Goal: Navigation & Orientation: Find specific page/section

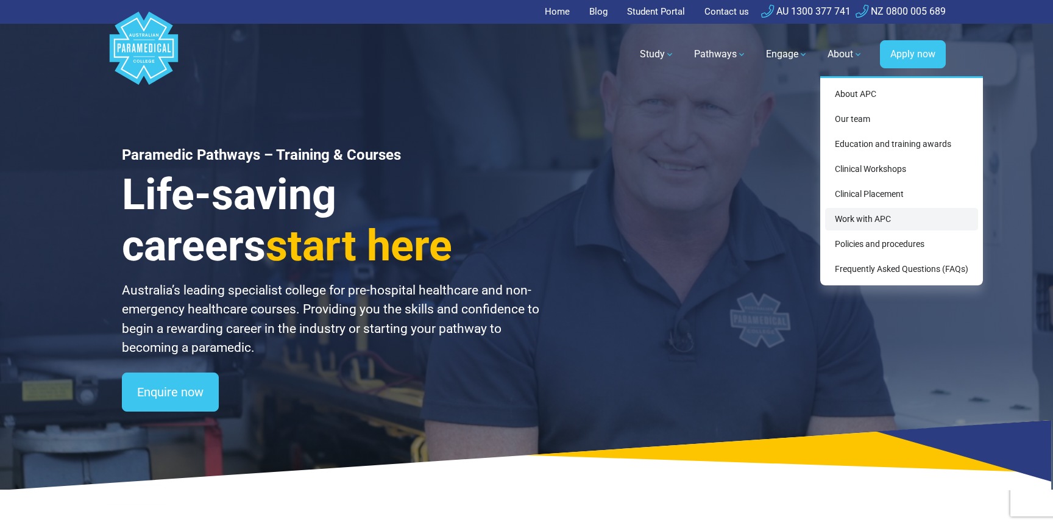
click at [909, 216] on link "Work with APC" at bounding box center [901, 219] width 153 height 23
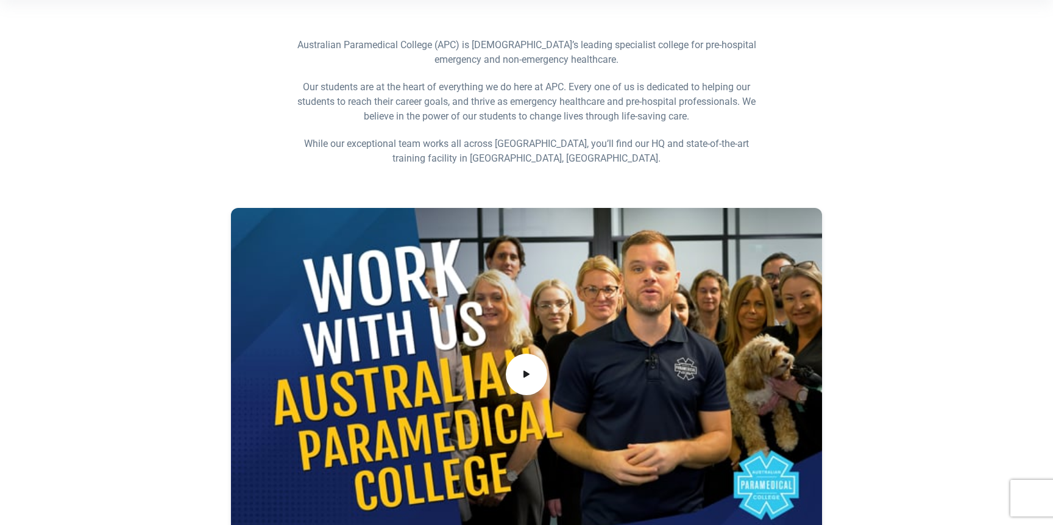
scroll to position [308, 0]
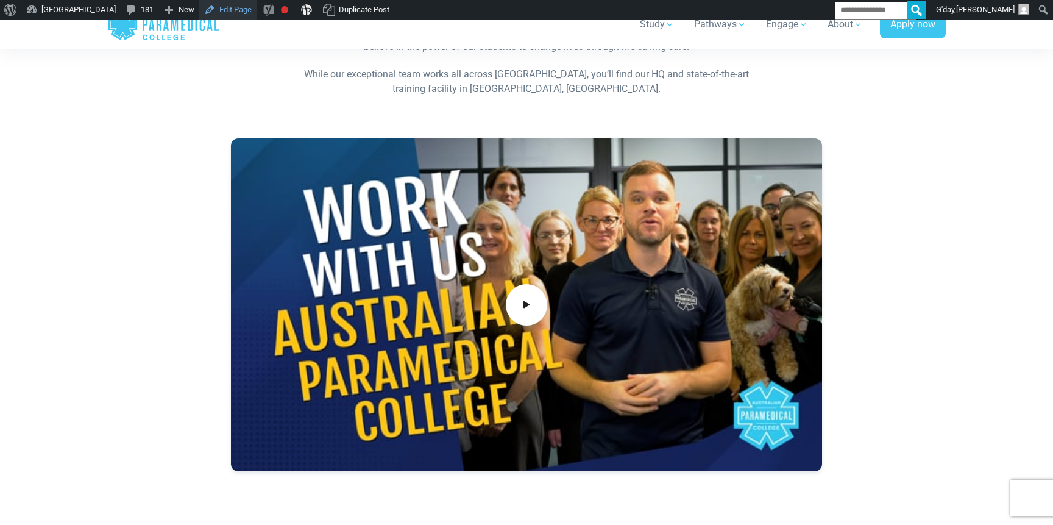
click at [257, 12] on link "Edit Page" at bounding box center [227, 10] width 57 height 20
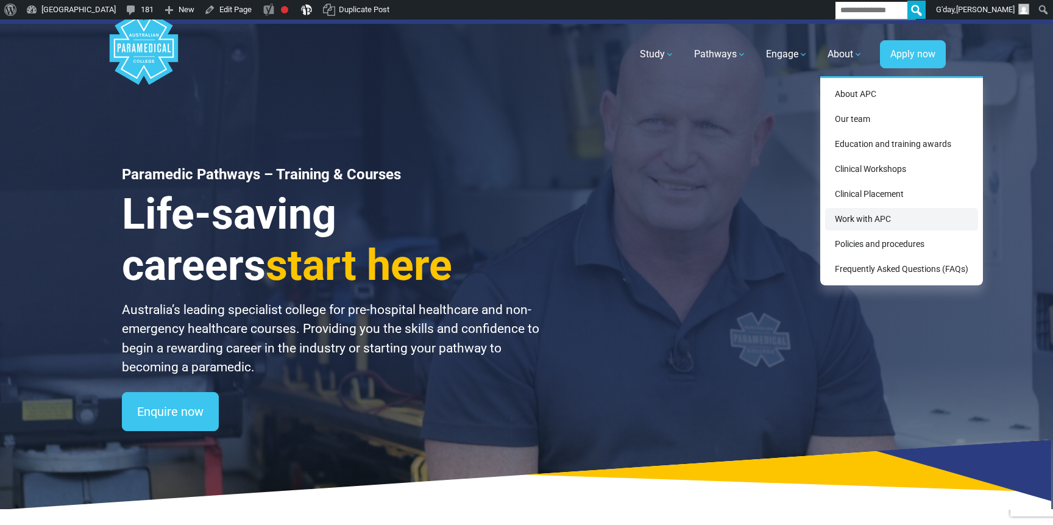
click at [873, 220] on link "Work with APC" at bounding box center [901, 219] width 153 height 23
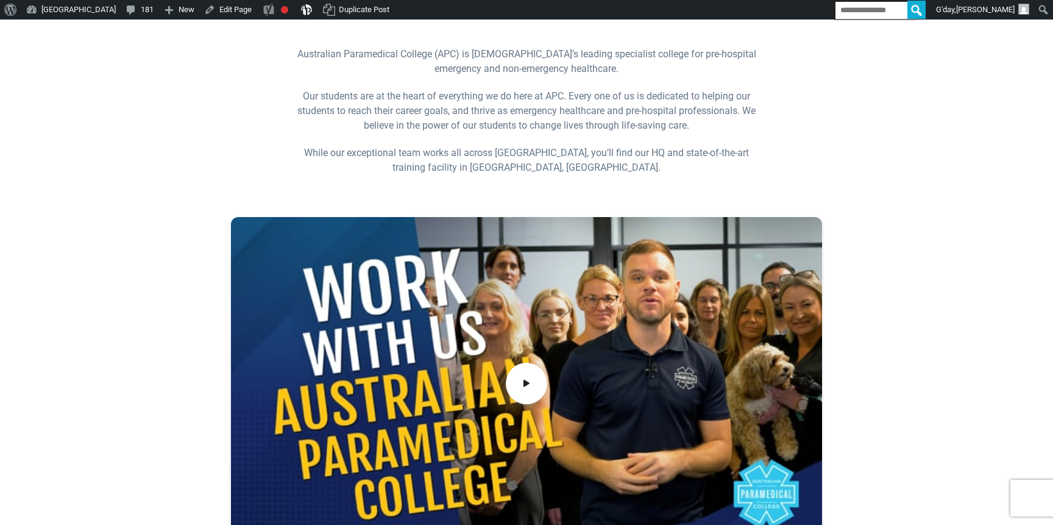
scroll to position [401, 0]
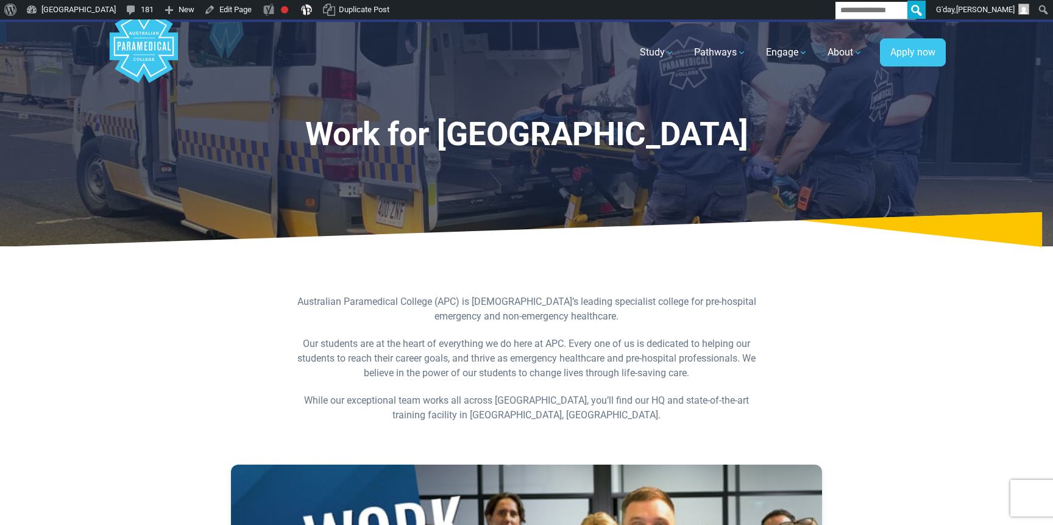
scroll to position [260, 0]
